Goal: Transaction & Acquisition: Purchase product/service

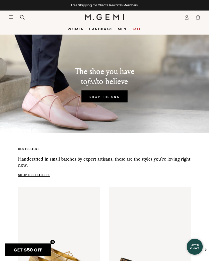
click at [187, 17] on icon at bounding box center [186, 16] width 2 height 2
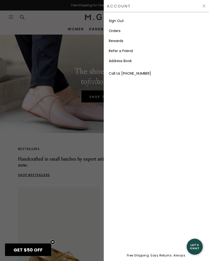
click at [118, 32] on link "Orders" at bounding box center [115, 30] width 12 height 5
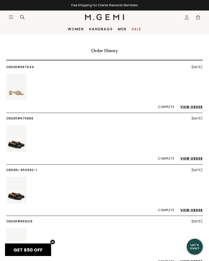
click at [189, 108] on link "View Order" at bounding box center [188, 107] width 27 height 4
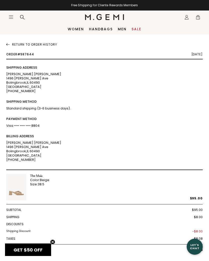
click at [134, 31] on link "Sale" at bounding box center [136, 29] width 10 height 4
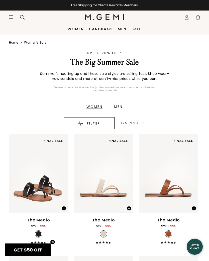
click at [199, 20] on span "1" at bounding box center [197, 18] width 5 height 5
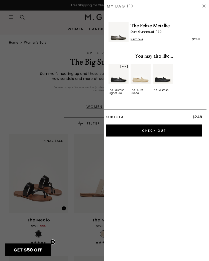
click at [166, 27] on span "The Felize Metallic" at bounding box center [164, 26] width 69 height 8
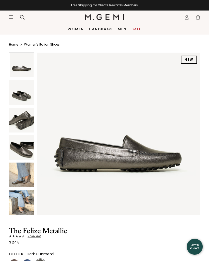
click at [29, 94] on img at bounding box center [21, 92] width 25 height 25
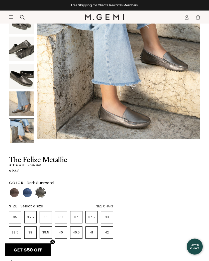
scroll to position [72, 0]
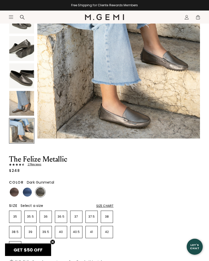
click at [36, 165] on span "27 Review s" at bounding box center [33, 164] width 17 height 3
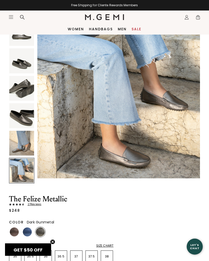
scroll to position [29, 0]
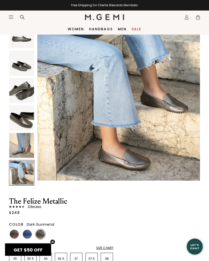
click at [26, 68] on img at bounding box center [21, 63] width 25 height 25
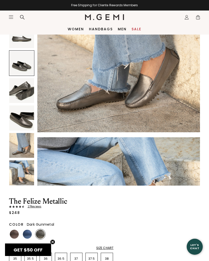
scroll to position [167, 0]
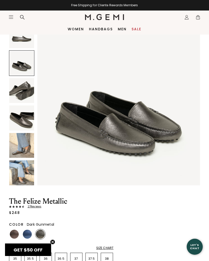
click at [137, 25] on div "Women Handbags Men Sale" at bounding box center [104, 29] width 209 height 11
click at [136, 31] on link "Sale" at bounding box center [136, 29] width 10 height 4
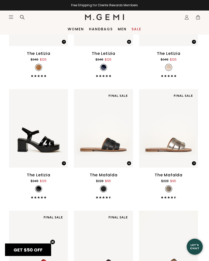
scroll to position [2350, 0]
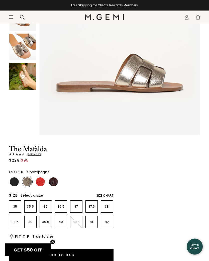
scroll to position [78, 0]
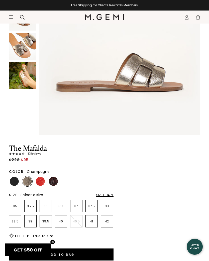
click at [56, 182] on img at bounding box center [53, 181] width 9 height 9
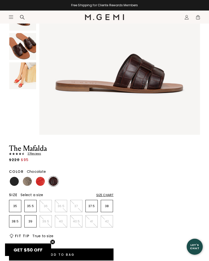
click at [42, 182] on img at bounding box center [40, 181] width 9 height 9
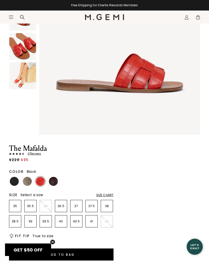
click at [16, 182] on img at bounding box center [14, 181] width 9 height 9
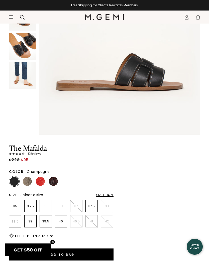
click at [30, 179] on img at bounding box center [27, 181] width 9 height 9
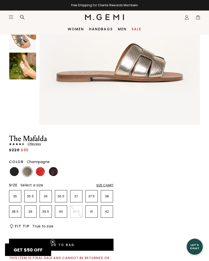
scroll to position [88, 0]
click at [108, 183] on div "Size Chart" at bounding box center [104, 185] width 17 height 4
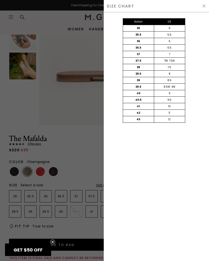
scroll to position [0, 0]
click at [86, 154] on div at bounding box center [104, 130] width 209 height 261
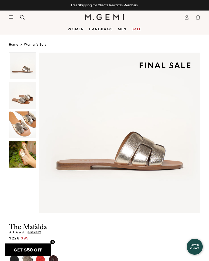
scroll to position [88, 0]
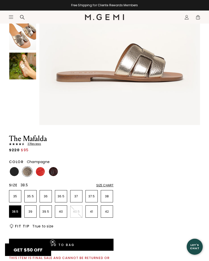
click at [17, 213] on p "38.5" at bounding box center [15, 211] width 12 height 4
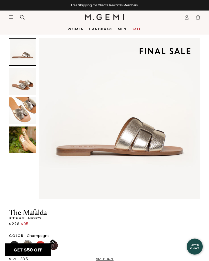
scroll to position [13, 0]
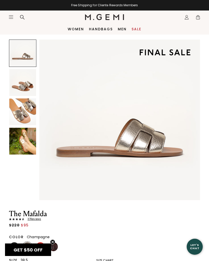
click at [23, 149] on img at bounding box center [22, 141] width 27 height 27
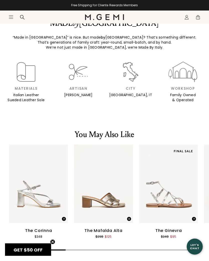
scroll to position [741, 0]
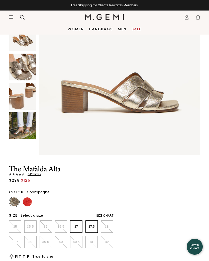
scroll to position [55, 0]
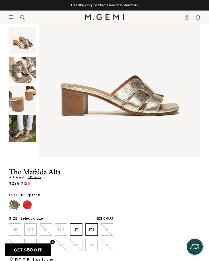
click at [31, 205] on img at bounding box center [27, 204] width 9 height 9
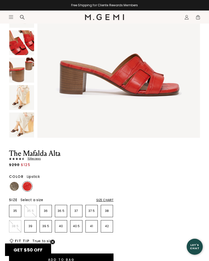
scroll to position [78, 0]
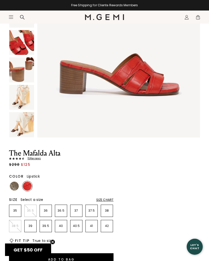
click at [17, 184] on img at bounding box center [14, 185] width 9 height 9
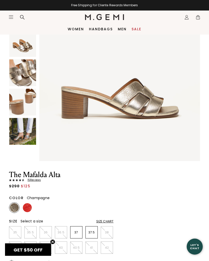
click at [27, 105] on img at bounding box center [22, 102] width 27 height 27
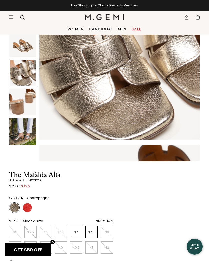
scroll to position [354, 0]
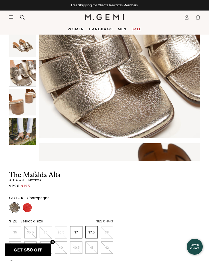
click at [17, 79] on div at bounding box center [22, 72] width 27 height 27
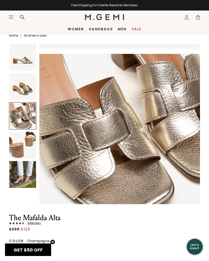
scroll to position [321, 0]
click at [136, 30] on link "Sale" at bounding box center [136, 29] width 10 height 4
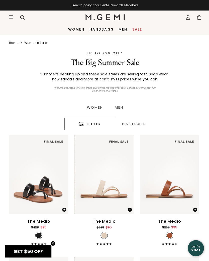
click at [200, 18] on span "1" at bounding box center [197, 18] width 5 height 5
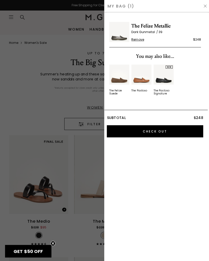
click at [204, 5] on img at bounding box center [204, 6] width 4 height 4
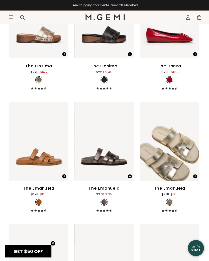
scroll to position [3069, 0]
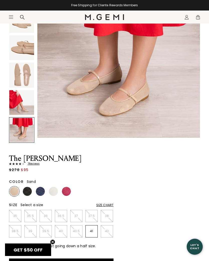
scroll to position [82, 0]
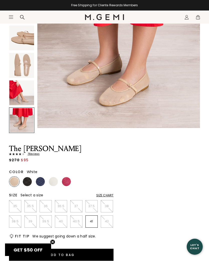
click at [54, 184] on img at bounding box center [53, 181] width 9 height 9
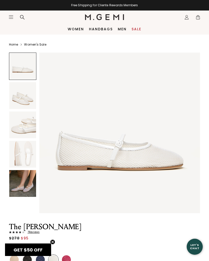
click at [31, 127] on img at bounding box center [22, 124] width 27 height 27
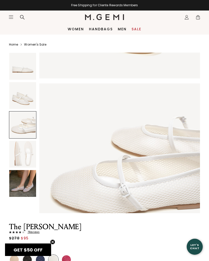
scroll to position [331, 0]
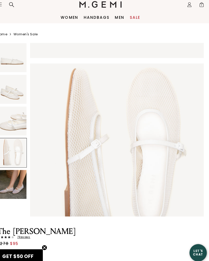
click at [18, 174] on img at bounding box center [22, 183] width 27 height 27
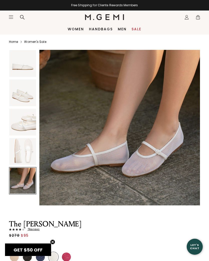
scroll to position [0, 0]
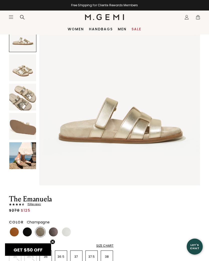
scroll to position [22, 0]
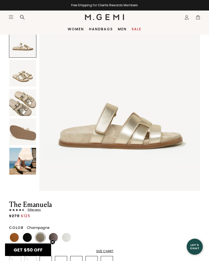
click at [24, 78] on img at bounding box center [22, 73] width 27 height 27
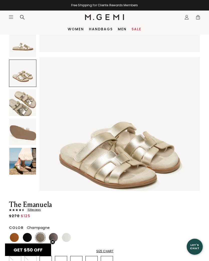
scroll to position [165, 0]
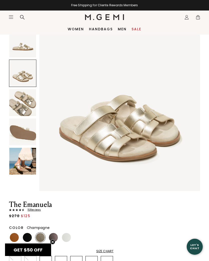
click at [29, 108] on img at bounding box center [22, 102] width 27 height 27
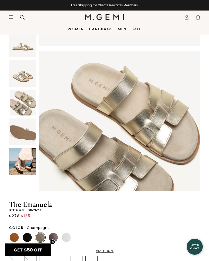
scroll to position [331, 0]
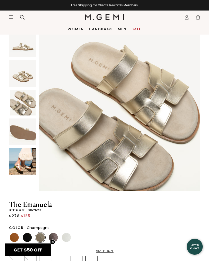
click at [30, 135] on img at bounding box center [22, 131] width 27 height 27
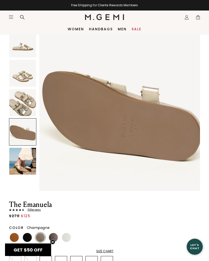
click at [28, 166] on img at bounding box center [22, 161] width 27 height 27
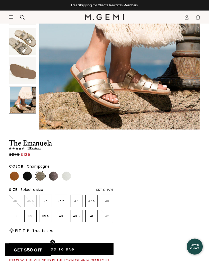
scroll to position [84, 0]
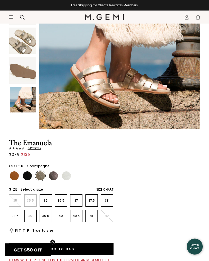
click at [38, 147] on span "15 Review s" at bounding box center [33, 148] width 16 height 3
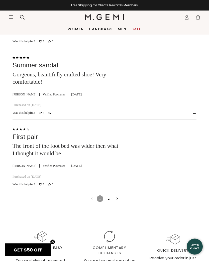
scroll to position [1862, 0]
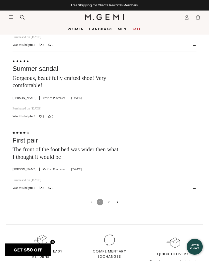
click at [110, 199] on link "2" at bounding box center [108, 202] width 7 height 7
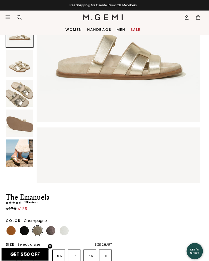
scroll to position [60, 0]
click at [62, 227] on img at bounding box center [66, 226] width 9 height 9
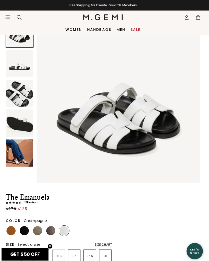
click at [40, 227] on img at bounding box center [40, 226] width 9 height 9
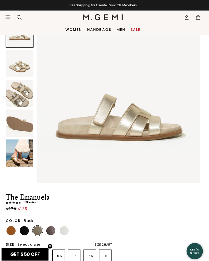
click at [27, 224] on img at bounding box center [27, 226] width 9 height 9
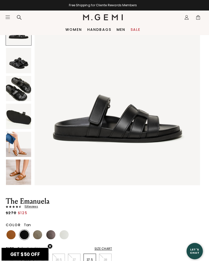
click at [14, 228] on img at bounding box center [14, 230] width 9 height 9
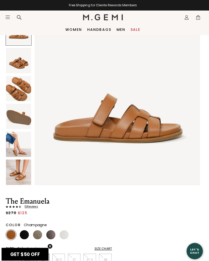
click at [37, 227] on img at bounding box center [40, 230] width 9 height 9
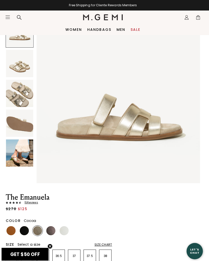
click at [52, 225] on img at bounding box center [53, 226] width 9 height 9
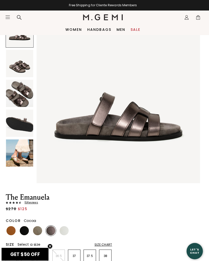
click at [37, 226] on img at bounding box center [40, 226] width 9 height 9
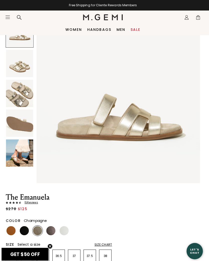
click at [21, 94] on img at bounding box center [22, 91] width 27 height 27
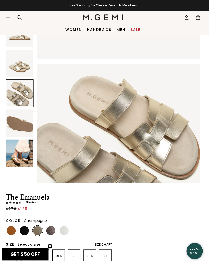
scroll to position [331, 0]
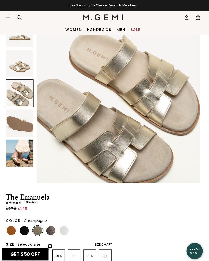
click at [17, 64] on img at bounding box center [22, 62] width 27 height 27
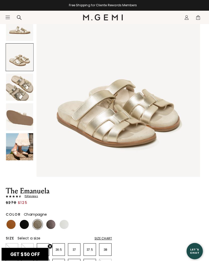
scroll to position [43, 0]
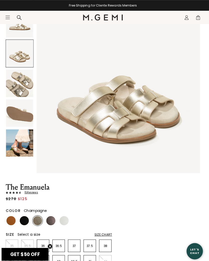
click at [19, 144] on img at bounding box center [22, 140] width 27 height 27
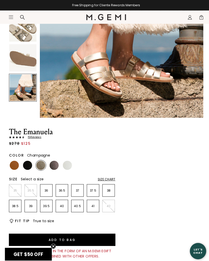
scroll to position [97, 0]
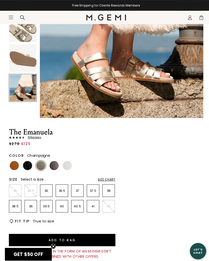
click at [107, 177] on div "Size Chart" at bounding box center [104, 176] width 17 height 4
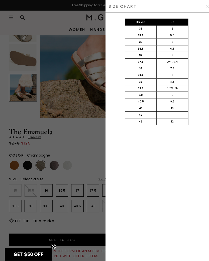
click at [92, 159] on div at bounding box center [104, 130] width 209 height 261
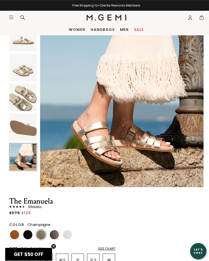
scroll to position [24, 0]
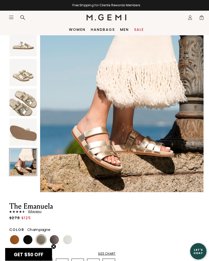
click at [27, 76] on img at bounding box center [22, 71] width 27 height 27
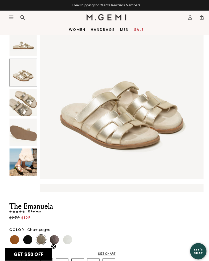
scroll to position [165, 0]
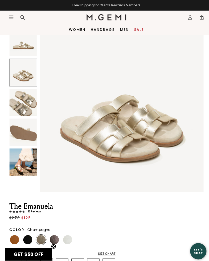
click at [31, 163] on img at bounding box center [22, 159] width 27 height 27
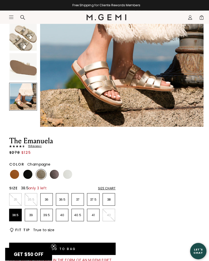
scroll to position [88, 0]
click at [18, 213] on p "38.5" at bounding box center [15, 211] width 12 height 4
click at [106, 195] on p "38" at bounding box center [107, 196] width 12 height 4
click at [15, 211] on p "38.5" at bounding box center [15, 211] width 12 height 4
click at [75, 244] on button "Add to Bag" at bounding box center [61, 244] width 104 height 12
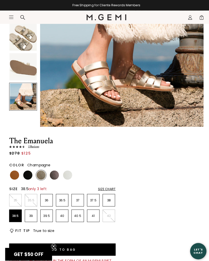
scroll to position [0, 0]
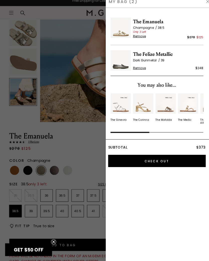
click at [139, 69] on span "Remove" at bounding box center [136, 71] width 13 height 4
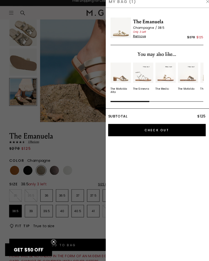
click at [87, 163] on div at bounding box center [104, 130] width 209 height 261
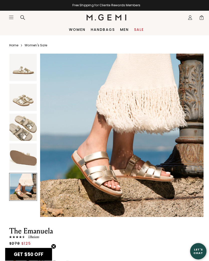
scroll to position [90, 0]
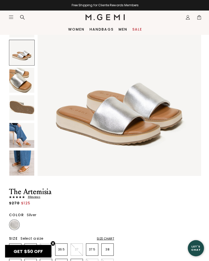
scroll to position [158, 0]
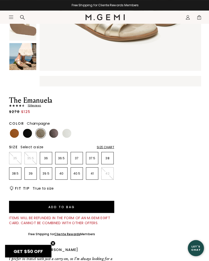
scroll to position [147, 0]
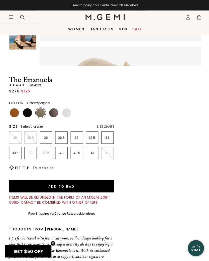
click at [13, 152] on p "38.5" at bounding box center [15, 152] width 12 height 4
click at [65, 184] on button "Add to Bag" at bounding box center [61, 185] width 104 height 12
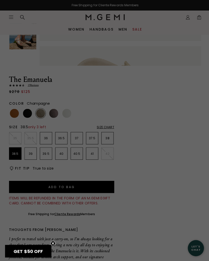
scroll to position [0, 0]
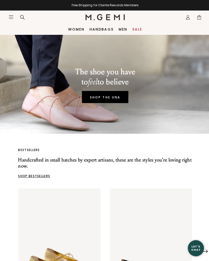
click at [187, 18] on icon "Icons/20x20/profile@2x" at bounding box center [186, 17] width 5 height 5
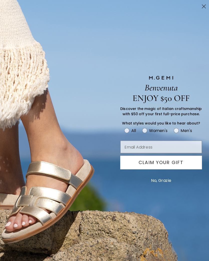
click at [167, 178] on button "No, Grazie" at bounding box center [160, 179] width 25 height 13
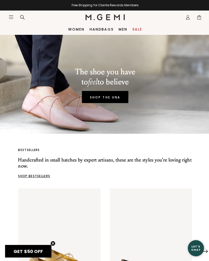
click at [184, 16] on icon "Icons/20x20/profile@2x" at bounding box center [186, 17] width 5 height 5
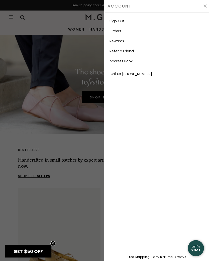
click at [120, 41] on link "Rewards" at bounding box center [116, 40] width 15 height 5
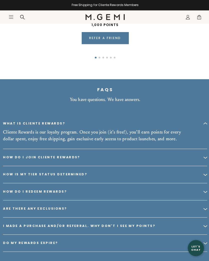
scroll to position [676, 0]
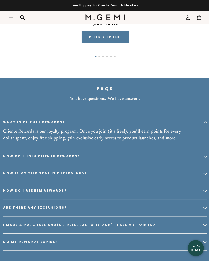
click at [95, 189] on div "How do I redeem rewards?" at bounding box center [104, 189] width 203 height 17
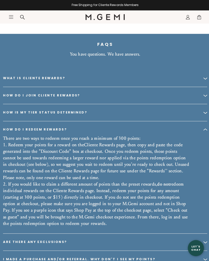
scroll to position [720, 0]
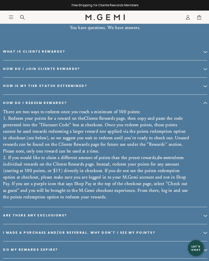
click at [94, 214] on div "Are there any exclusions?" at bounding box center [104, 214] width 203 height 17
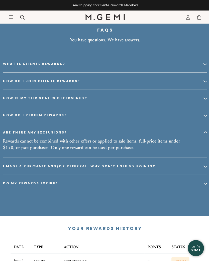
scroll to position [735, 0]
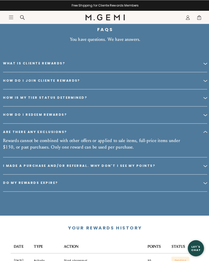
click at [93, 179] on div "Do my rewards expire?" at bounding box center [104, 181] width 203 height 17
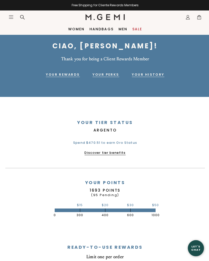
scroll to position [0, 0]
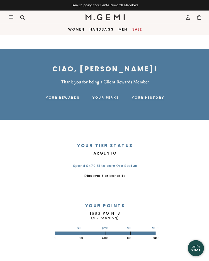
click at [199, 17] on span "1" at bounding box center [197, 18] width 5 height 5
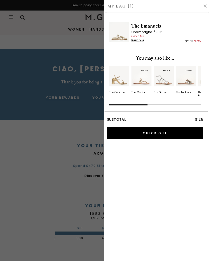
click at [148, 133] on input "Check Out" at bounding box center [154, 132] width 96 height 12
